Goal: Obtain resource: Obtain resource

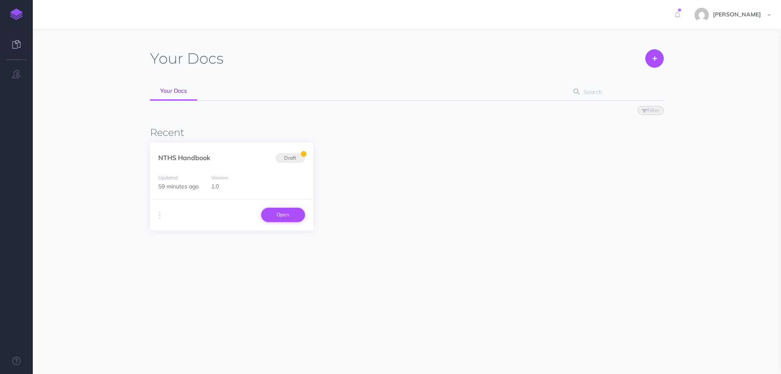
click at [274, 213] on link "Open" at bounding box center [283, 215] width 44 height 14
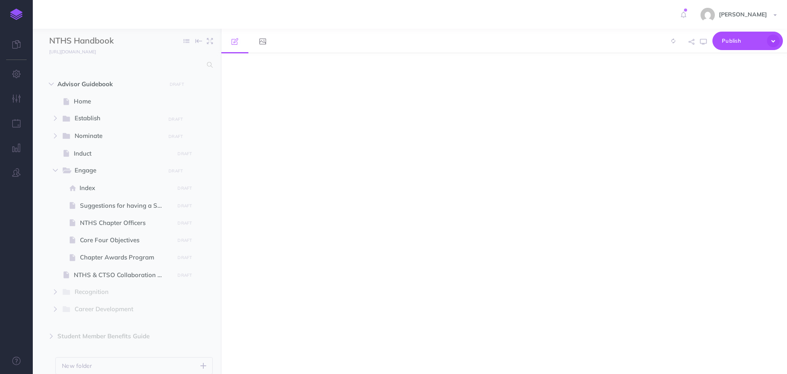
select select "null"
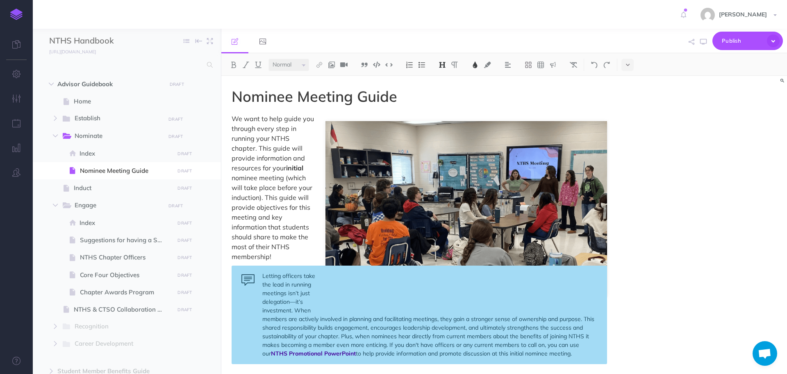
scroll to position [749, 0]
click at [124, 270] on span "Core Four Objectives" at bounding box center [126, 275] width 92 height 10
select select "null"
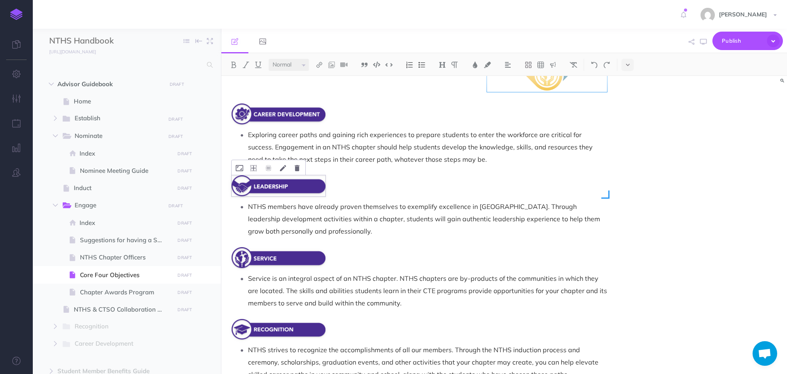
scroll to position [205, 0]
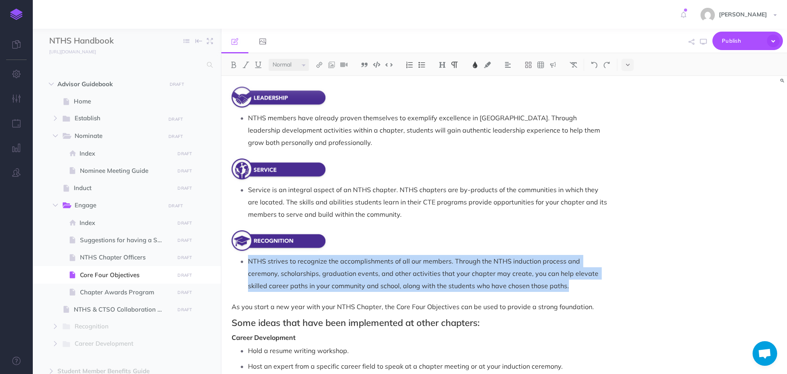
drag, startPoint x: 249, startPoint y: 260, endPoint x: 580, endPoint y: 285, distance: 332.2
click at [580, 285] on p "NTHS strives to recognize the accomplishments of all our members. Through the N…" at bounding box center [427, 273] width 359 height 37
copy span "NTHS strives to recognize the accomplishments of all our members. Through the N…"
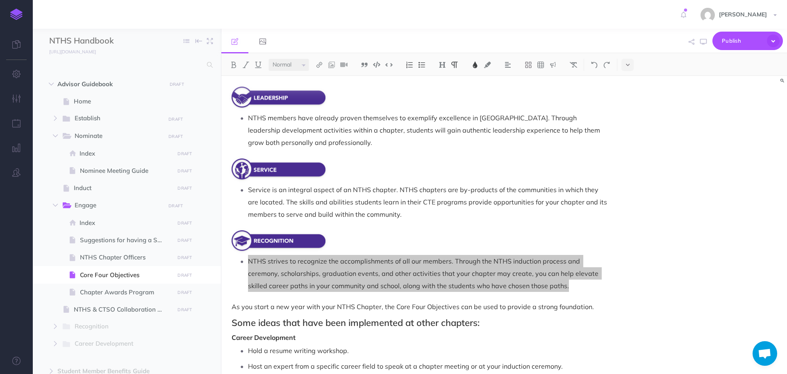
scroll to position [164, 0]
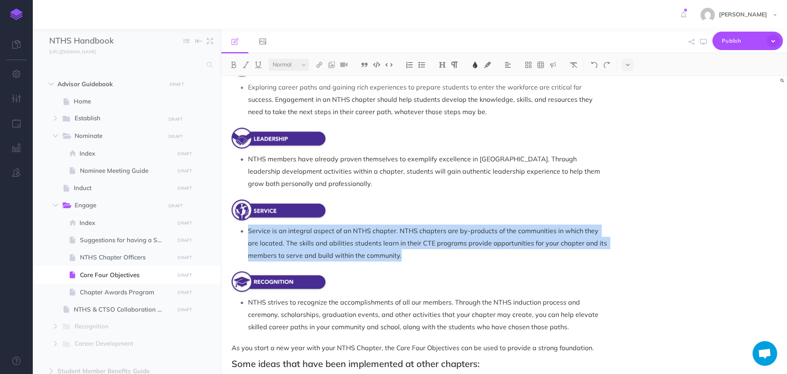
drag, startPoint x: 250, startPoint y: 230, endPoint x: 411, endPoint y: 252, distance: 162.7
click at [411, 252] on p "Service is an integral aspect of an NTHS chapter. NTHS chapters are by-products…" at bounding box center [427, 242] width 359 height 37
copy span "Service is an integral aspect of an NTHS chapter. NTHS chapters are by-products…"
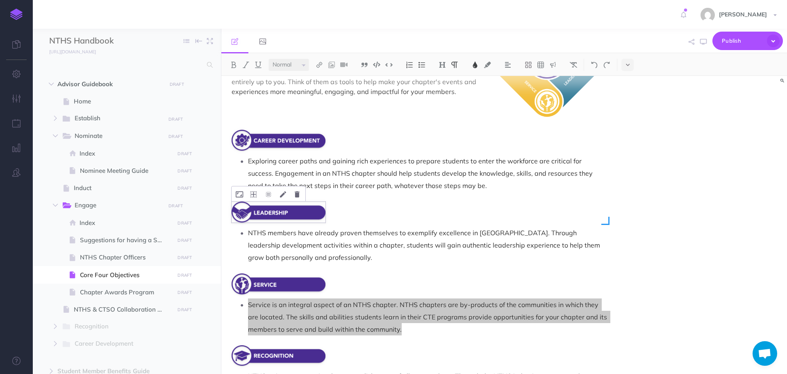
scroll to position [82, 0]
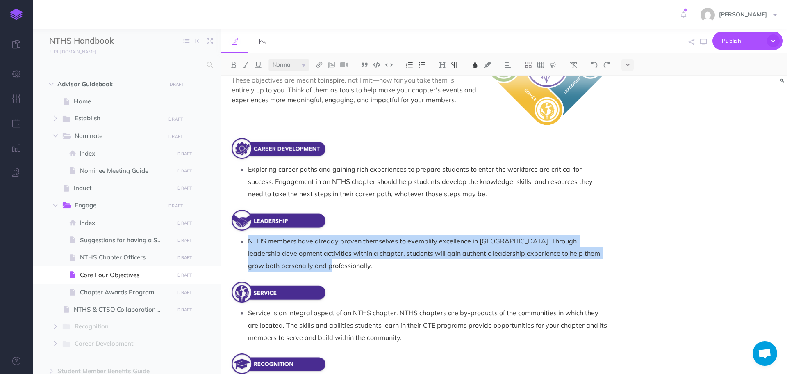
drag, startPoint x: 249, startPoint y: 238, endPoint x: 299, endPoint y: 267, distance: 58.8
click at [299, 267] on p "NTHS members have already proven themselves to exemplify excellence in CTE. Thr…" at bounding box center [427, 253] width 359 height 37
copy span "NTHS members have already proven themselves to exemplify excellence in CTE. Thr…"
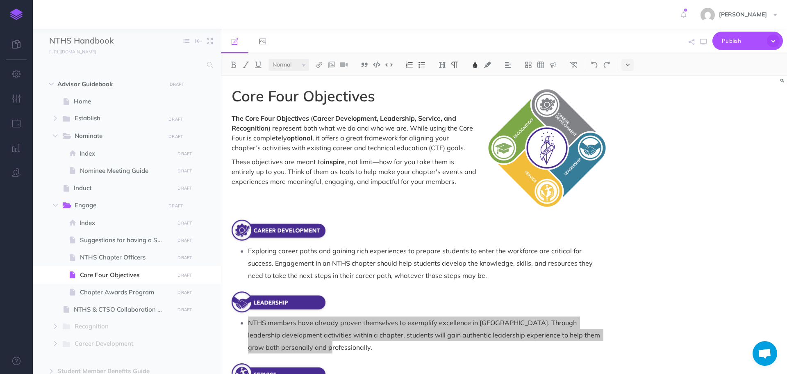
scroll to position [0, 0]
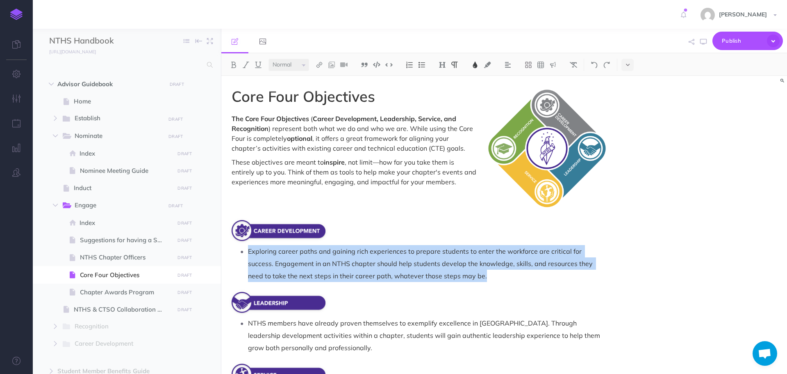
drag, startPoint x: 248, startPoint y: 250, endPoint x: 459, endPoint y: 274, distance: 212.2
click at [459, 274] on p "Exploring career paths and gaining rich experiences to prepare students to ente…" at bounding box center [427, 263] width 359 height 37
copy span "Exploring career paths and gaining rich experiences to prepare students to ente…"
